Goal: Task Accomplishment & Management: Complete application form

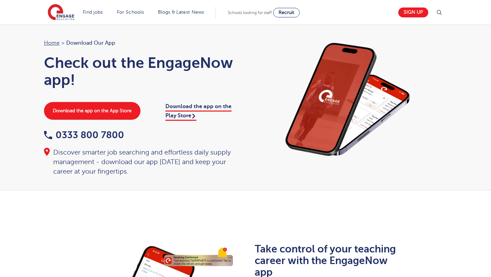
click at [0, 111] on div "Home > Download our app Check out the EngageNow app! Download the app on the Ap…" at bounding box center [245, 108] width 491 height 166
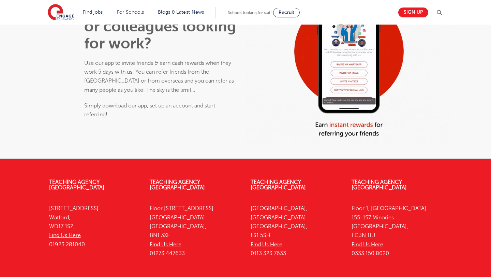
scroll to position [549, 0]
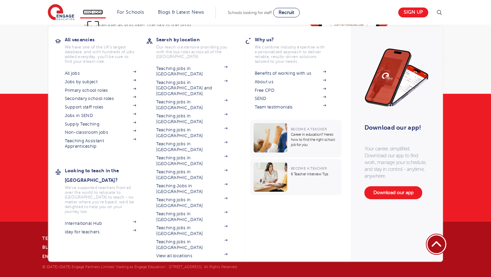
click at [93, 11] on link "Find jobs" at bounding box center [93, 12] width 20 height 5
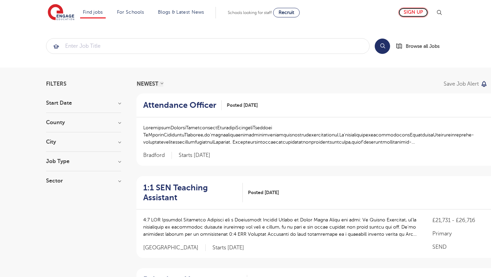
click at [410, 8] on link "Sign up" at bounding box center [414, 13] width 30 height 10
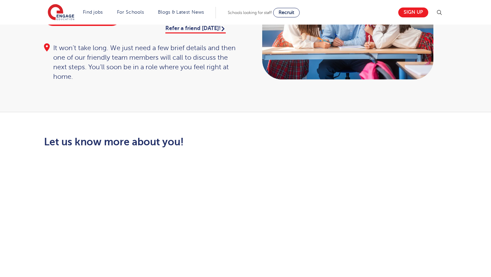
scroll to position [56, 0]
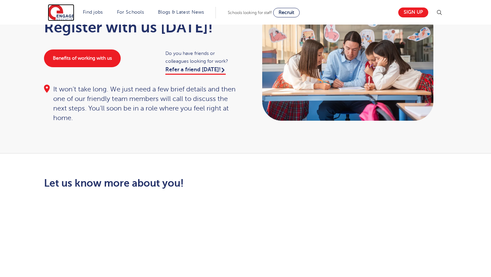
click at [60, 11] on img at bounding box center [61, 12] width 27 height 17
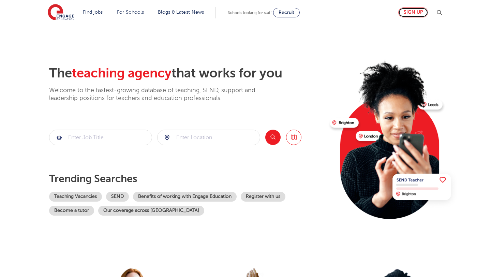
click at [419, 13] on link "Sign up" at bounding box center [414, 13] width 30 height 10
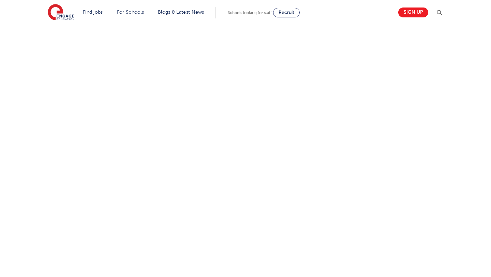
scroll to position [211, 0]
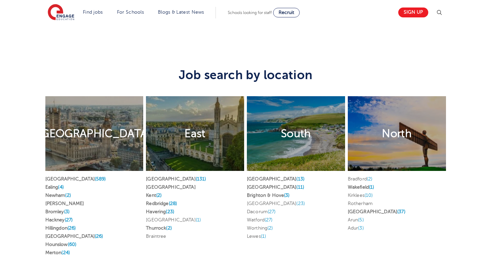
scroll to position [1244, 0]
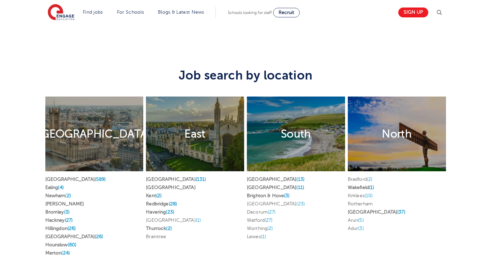
click at [100, 5] on section "Find jobs All vacancies We have one of the UK's largest database. and with hund…" at bounding box center [221, 12] width 347 height 25
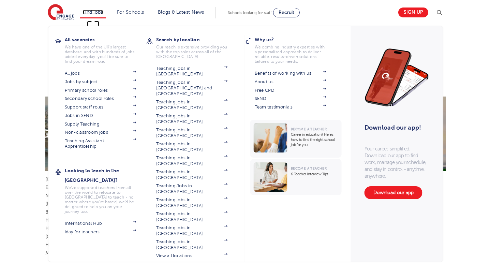
click at [99, 13] on link "Find jobs" at bounding box center [93, 12] width 20 height 5
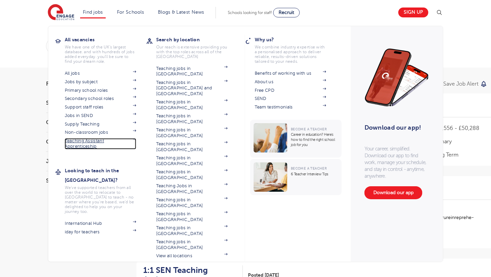
click at [92, 140] on link "Teaching Assistant Apprenticeship" at bounding box center [101, 143] width 72 height 11
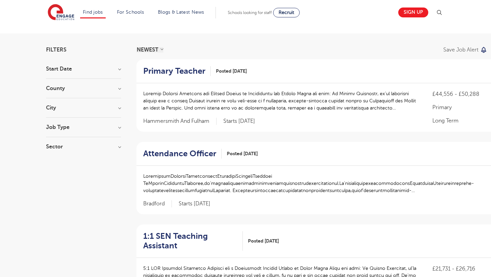
scroll to position [35, 0]
click at [80, 90] on h3 "County" at bounding box center [83, 87] width 75 height 5
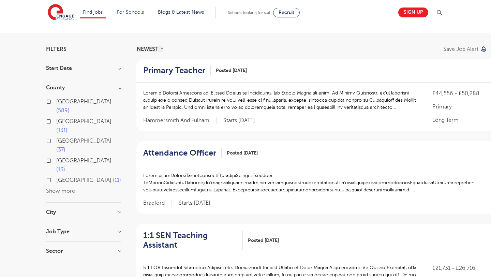
click at [70, 108] on span "589" at bounding box center [62, 111] width 13 height 6
click at [61, 102] on input "London 589" at bounding box center [58, 101] width 4 height 4
checkbox input "true"
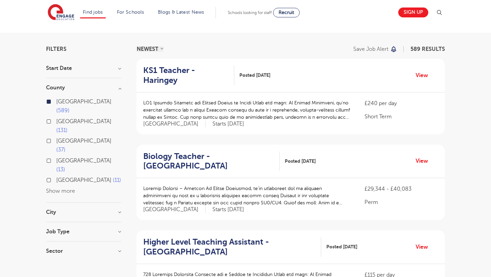
click at [71, 171] on section "Start Date County London 589 Hertfordshire 131 Leeds 37 West Sussex 13 East Sus…" at bounding box center [83, 163] width 75 height 195
click at [71, 210] on div "City Hounslow 60 Bromley 30 Wandsworth 29 Redbridge 28 Hackney 27 Show more" at bounding box center [83, 216] width 75 height 13
click at [117, 210] on h3 "City" at bounding box center [83, 212] width 75 height 5
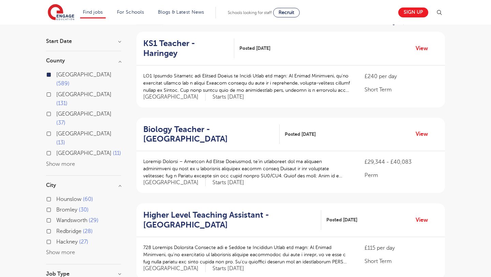
scroll to position [62, 0]
click at [69, 249] on button "Show more" at bounding box center [60, 252] width 29 height 6
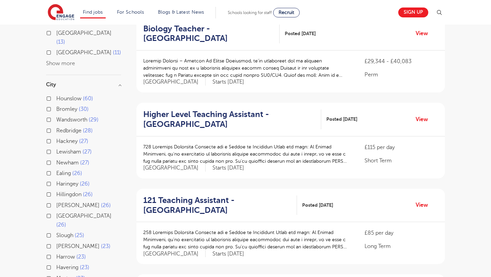
scroll to position [162, 0]
click at [69, 139] on span "Hackney" at bounding box center [67, 142] width 22 height 6
click at [61, 139] on input "Hackney 27" at bounding box center [58, 141] width 4 height 4
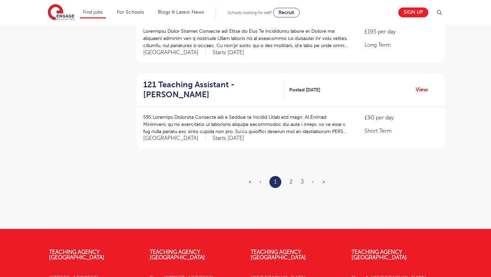
scroll to position [793, 0]
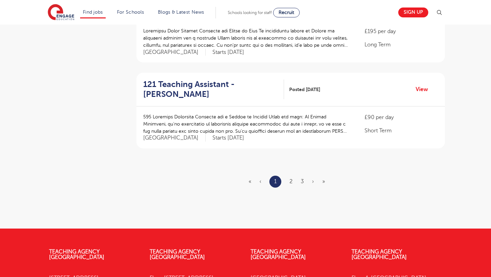
click at [321, 182] on ul "« ‹ 1 2 3 › »" at bounding box center [291, 182] width 85 height 12
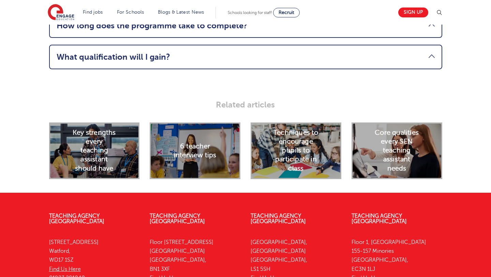
scroll to position [1070, 0]
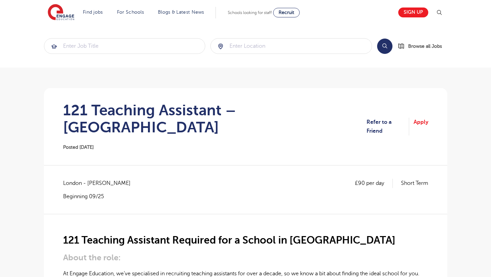
scroll to position [7, 0]
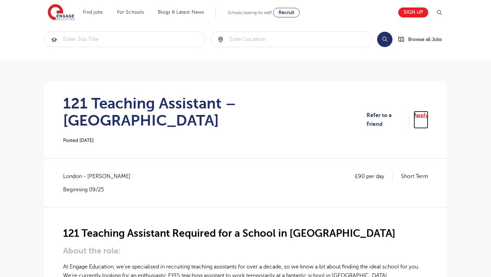
click at [419, 111] on link "Apply" at bounding box center [421, 120] width 15 height 18
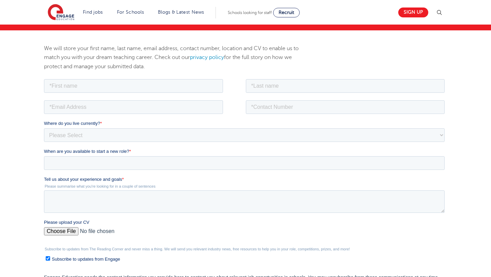
scroll to position [83, 0]
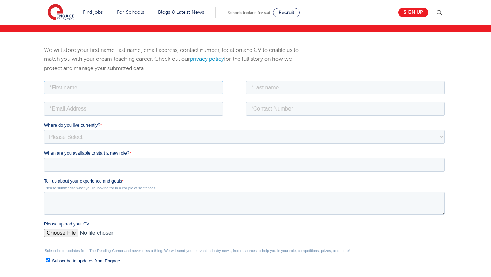
click at [190, 87] on input "text" at bounding box center [133, 88] width 179 height 14
type input "Choeying"
type input "Dolma"
type input "[EMAIL_ADDRESS][DOMAIN_NAME]"
type input "07747918001"
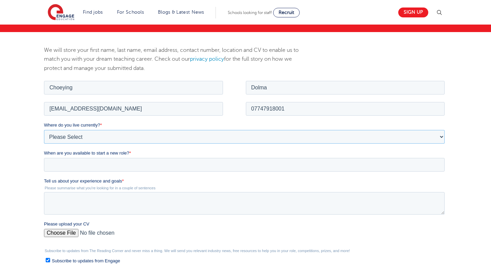
click at [129, 138] on select "Please Select [GEOGRAPHIC_DATA] [GEOGRAPHIC_DATA] [GEOGRAPHIC_DATA] [GEOGRAPHIC…" at bounding box center [244, 137] width 401 height 14
select select "UK"
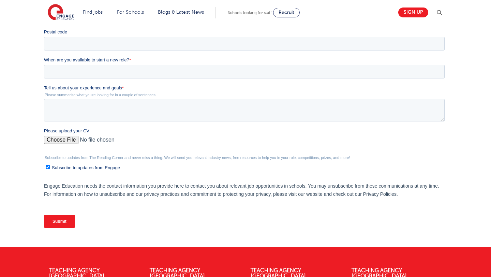
scroll to position [229, 0]
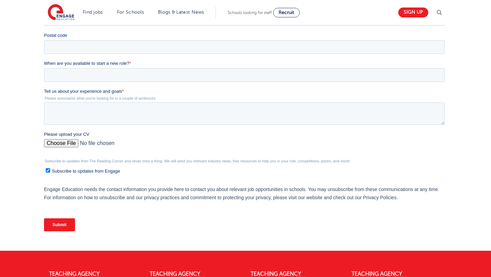
click at [44, 170] on ul "Subscribe to updates from Engage" at bounding box center [244, 169] width 401 height 9
